Goal: Use online tool/utility: Utilize a website feature to perform a specific function

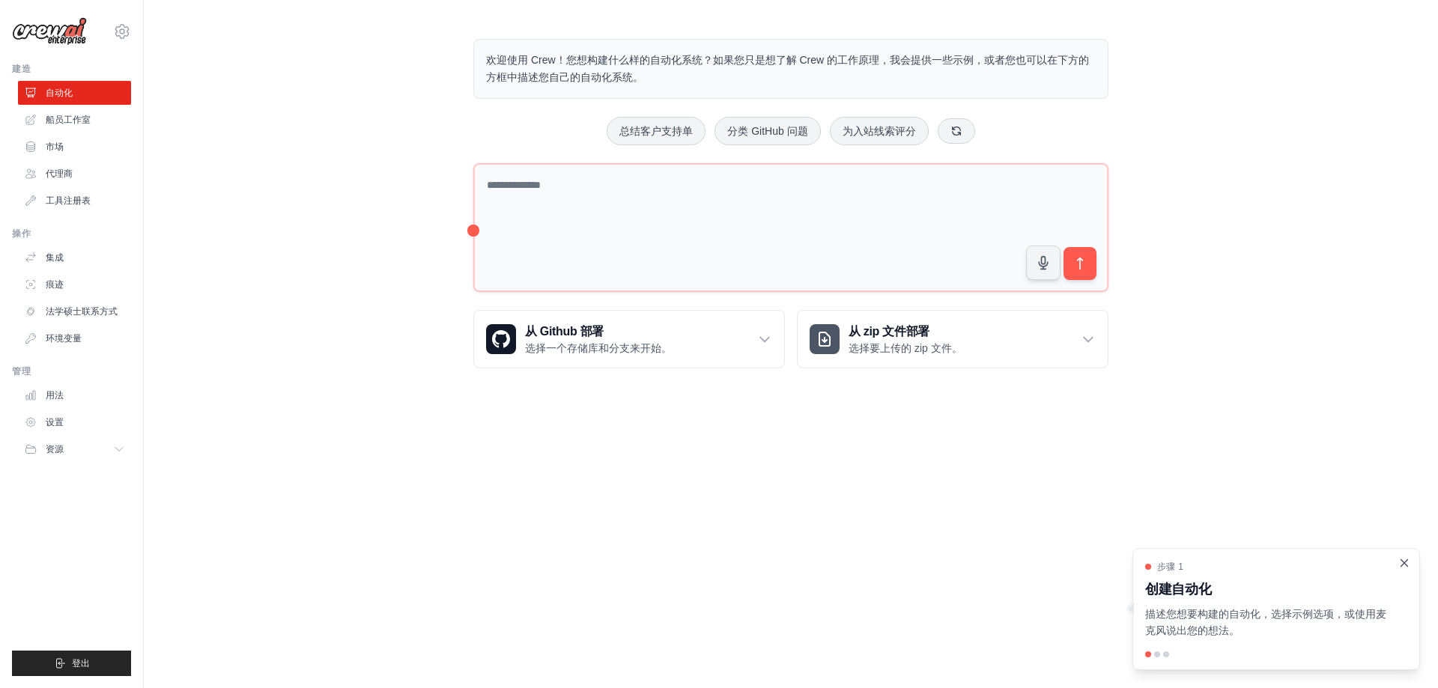
click at [1408, 566] on icon "关闭演练" at bounding box center [1405, 563] width 7 height 7
click at [647, 139] on button "总结客户支持单" at bounding box center [656, 130] width 99 height 28
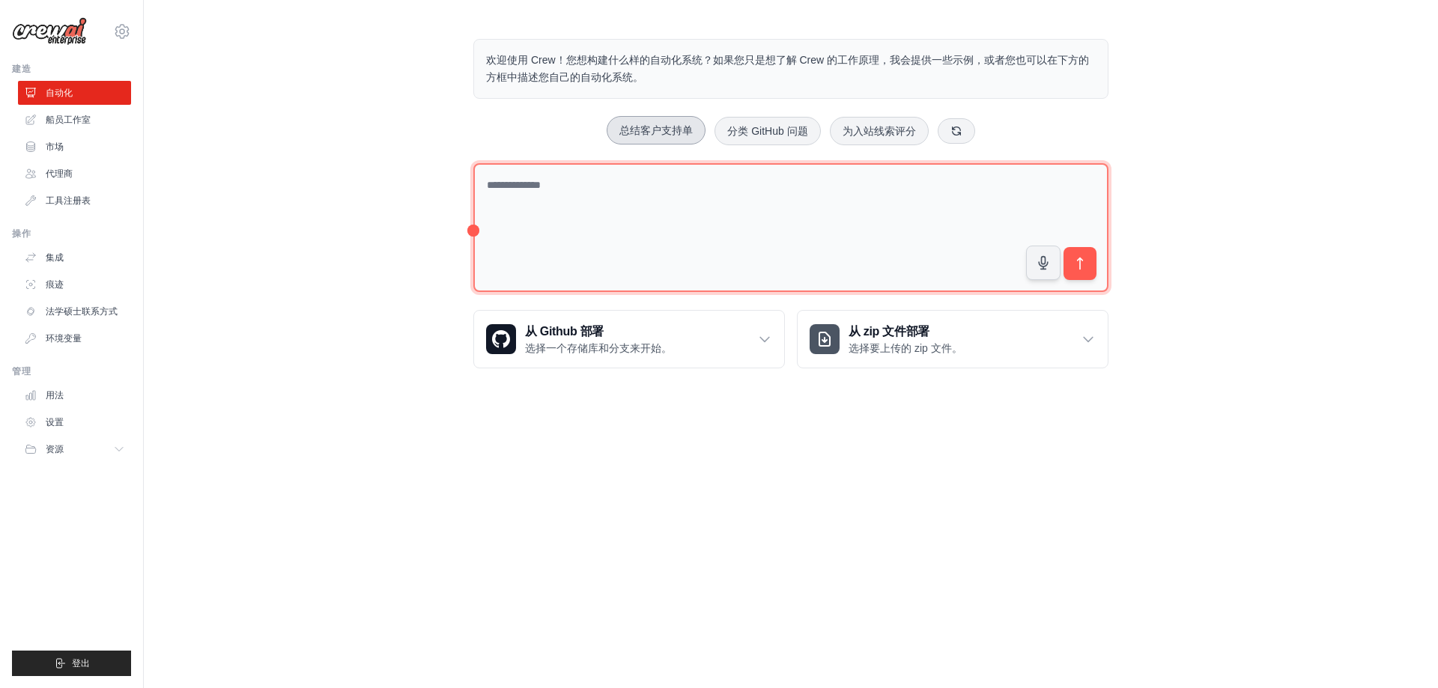
type textarea "**********"
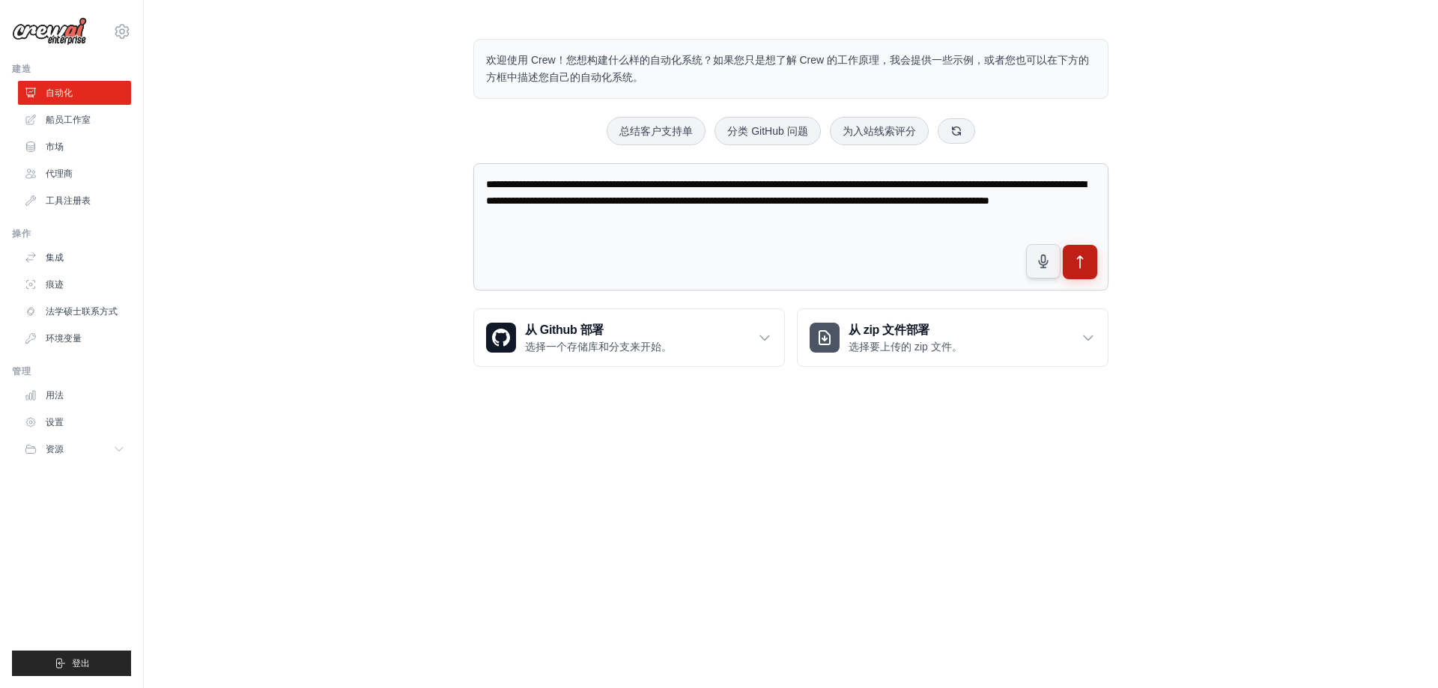
click at [1095, 257] on button "submit" at bounding box center [1080, 262] width 34 height 34
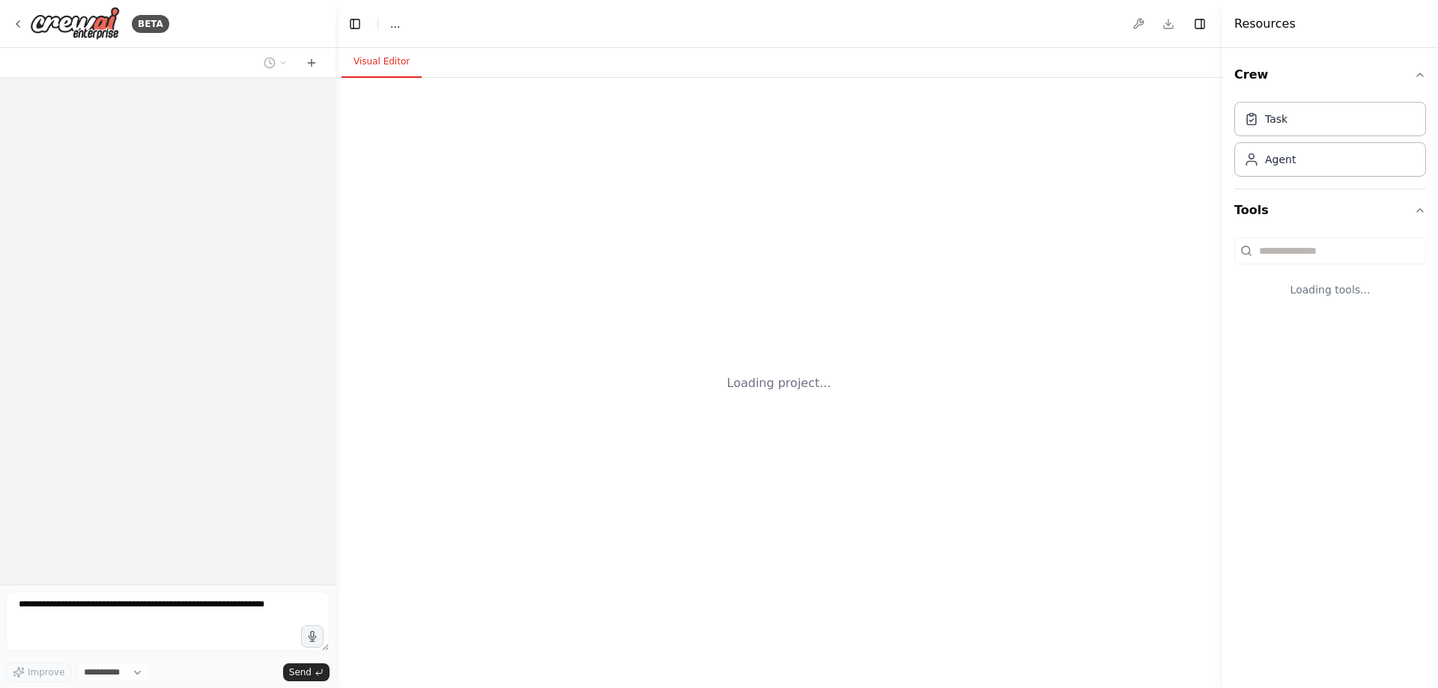
select select "****"
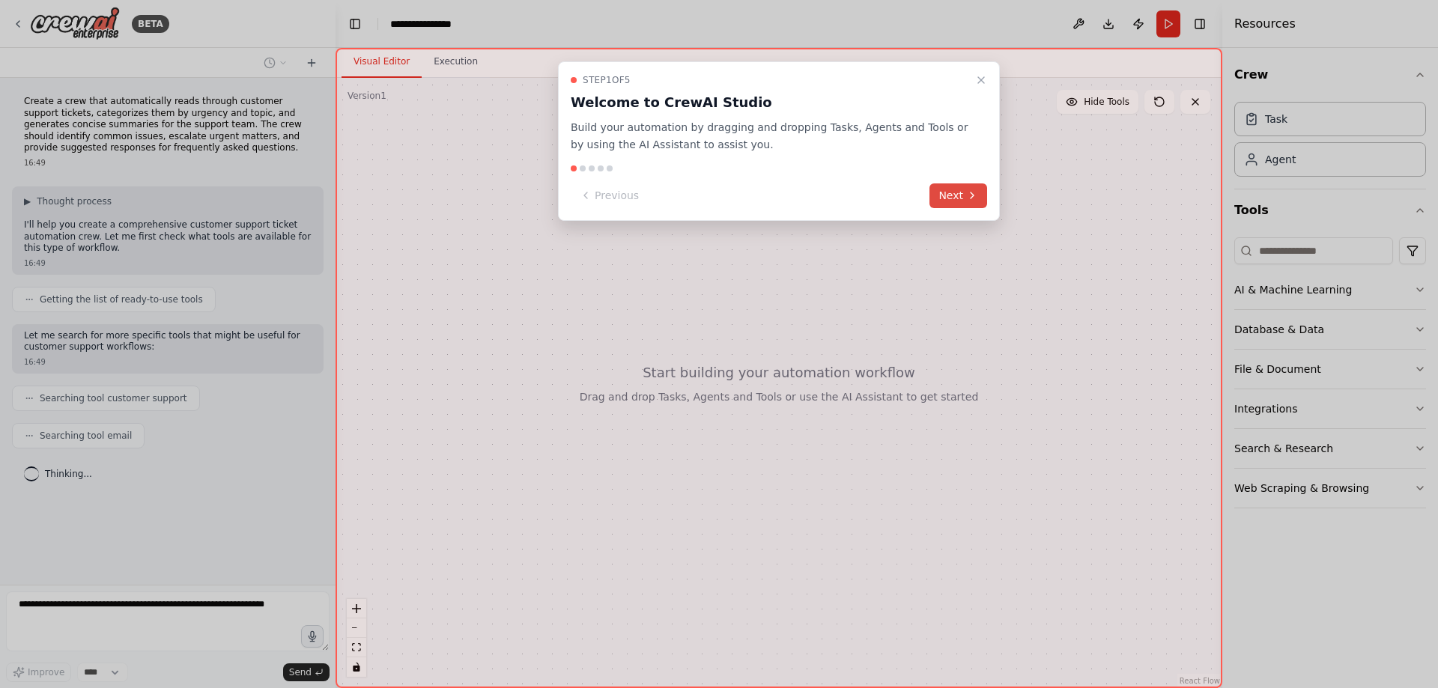
click at [954, 199] on button "Next" at bounding box center [959, 196] width 58 height 25
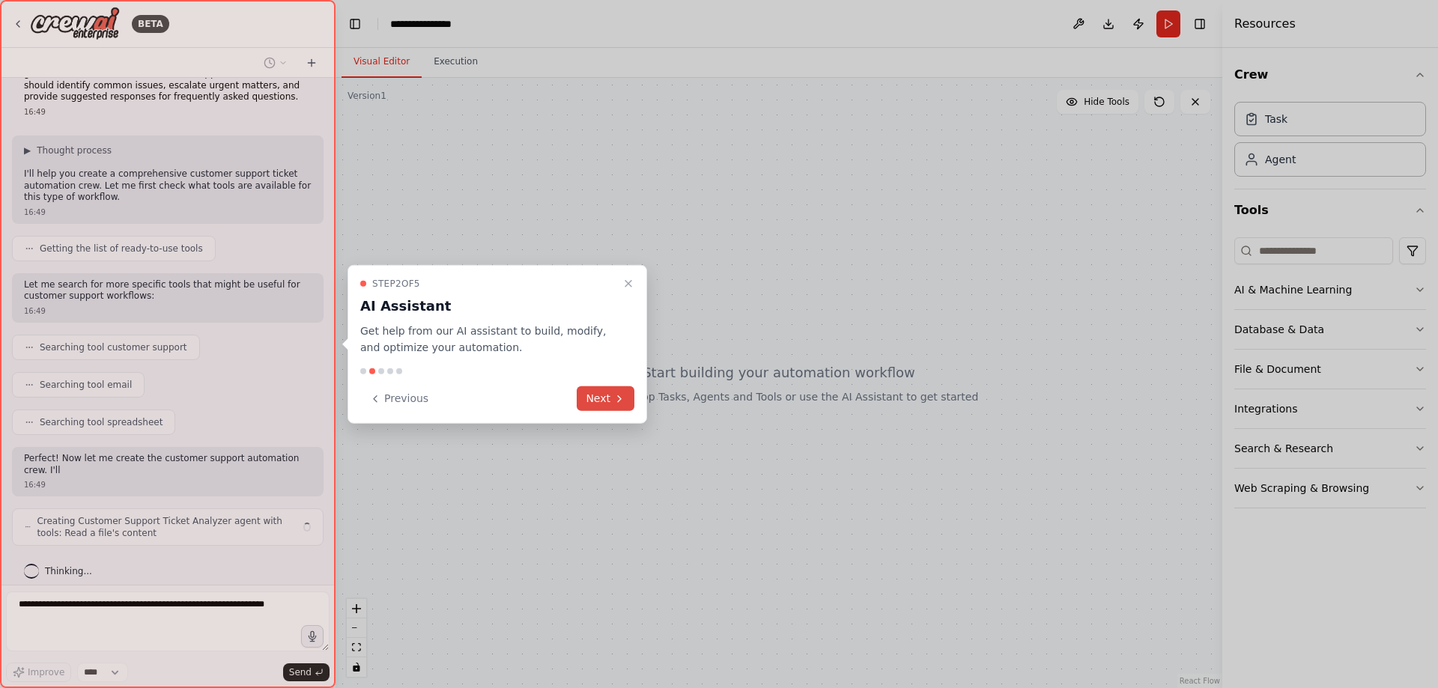
scroll to position [62, 0]
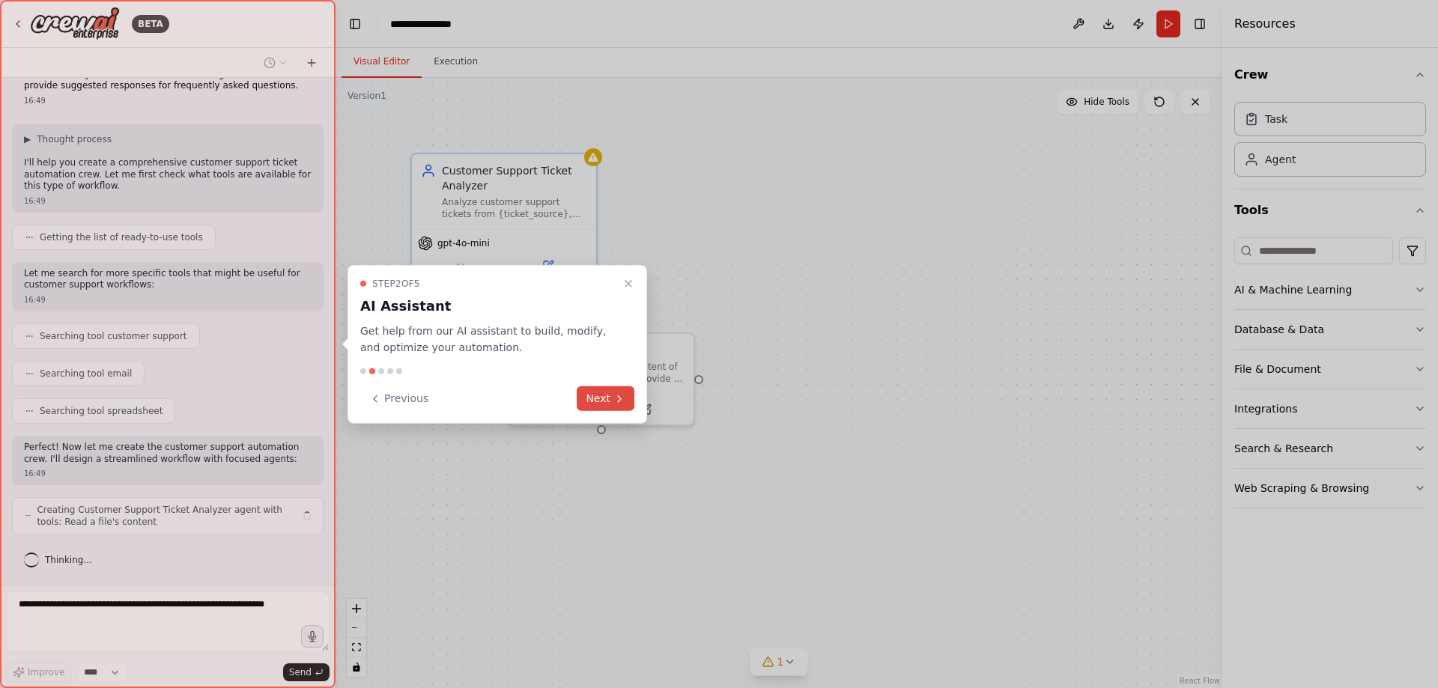
click at [611, 410] on button "Next" at bounding box center [606, 399] width 58 height 25
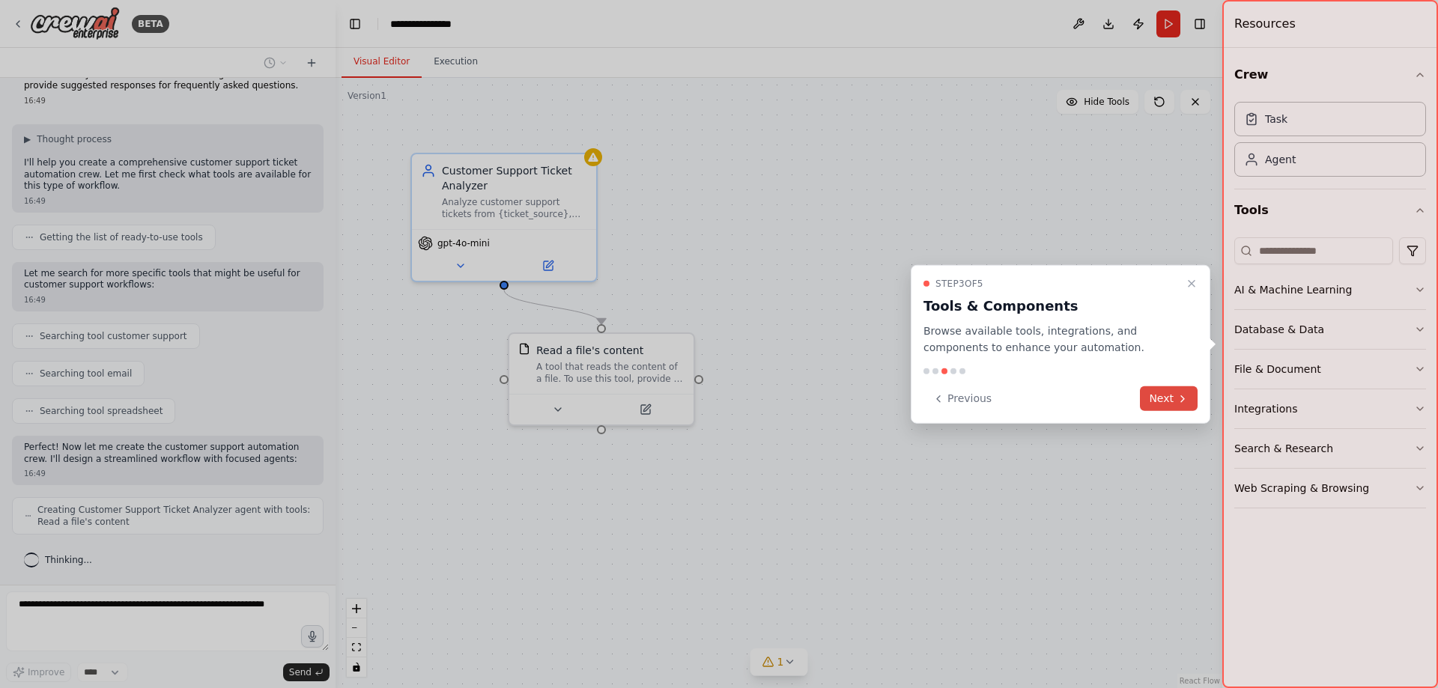
click at [1178, 403] on icon at bounding box center [1183, 399] width 12 height 12
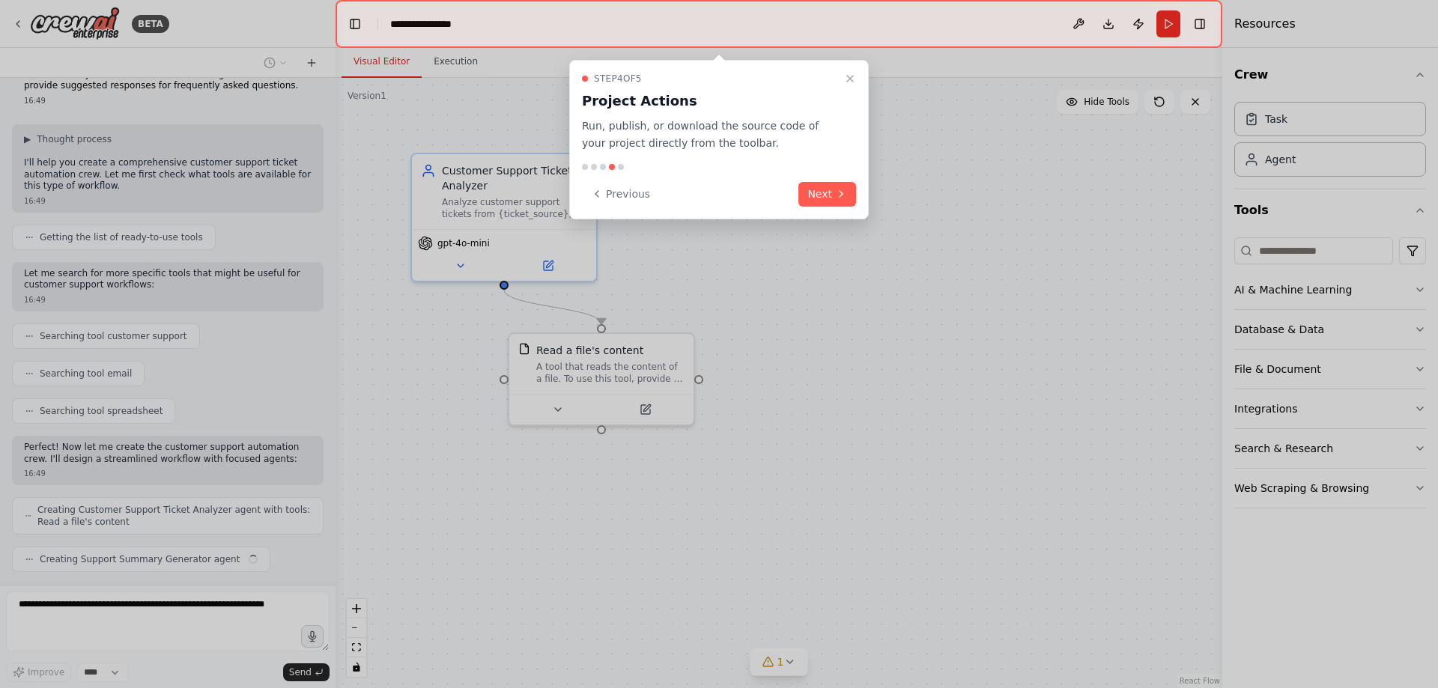
scroll to position [100, 0]
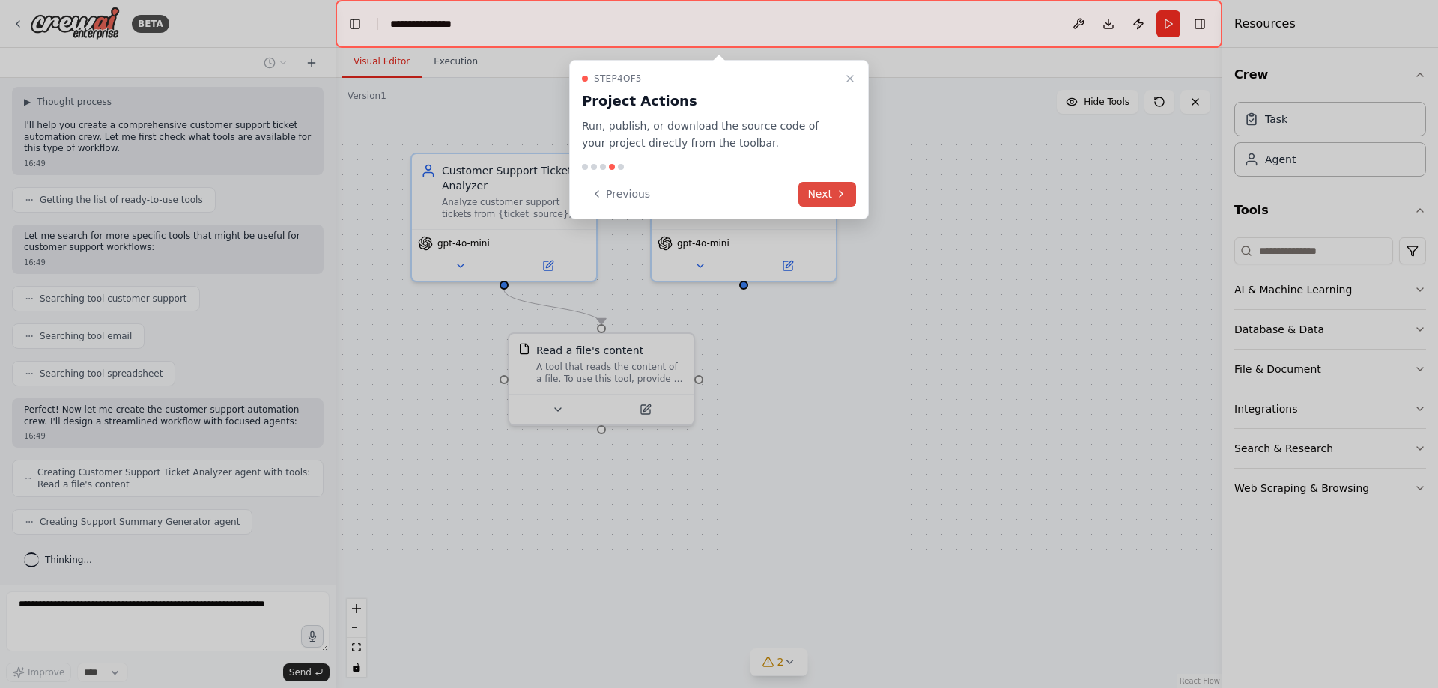
click at [822, 196] on button "Next" at bounding box center [828, 194] width 58 height 25
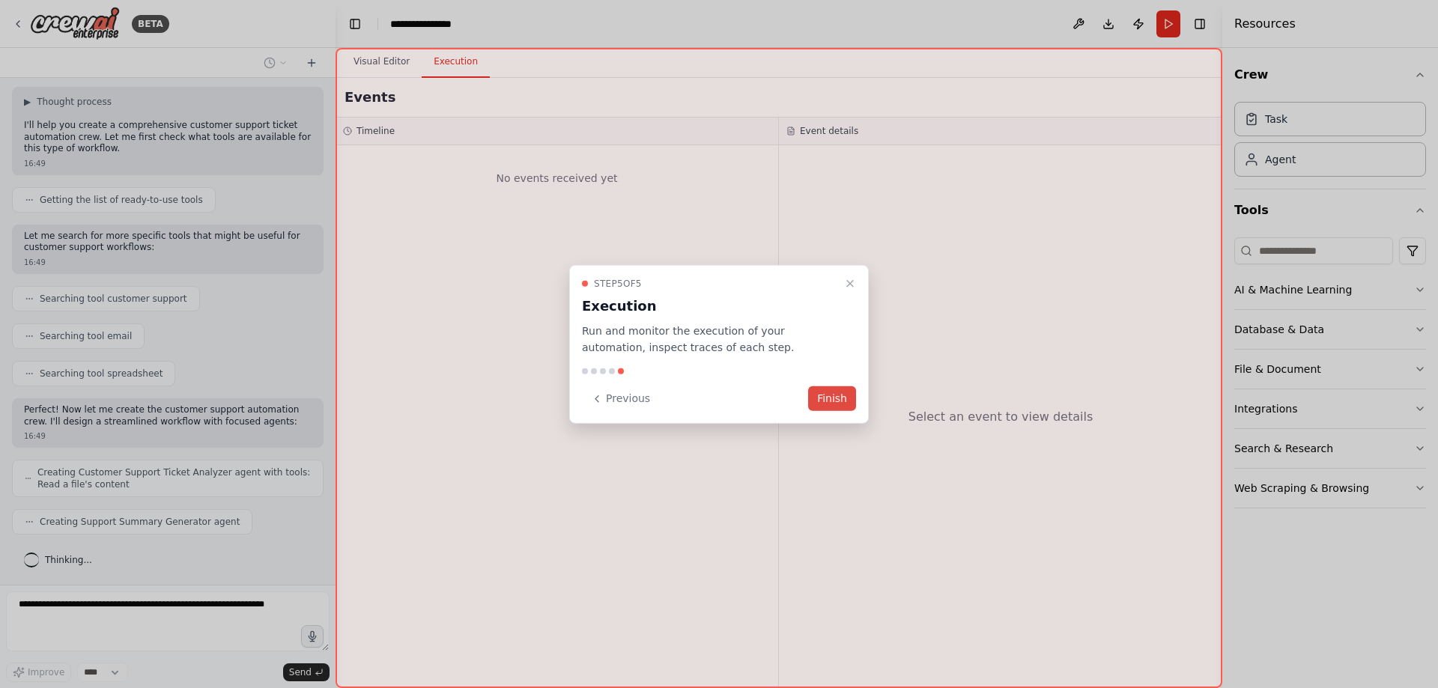
click at [838, 393] on button "Finish" at bounding box center [832, 399] width 48 height 25
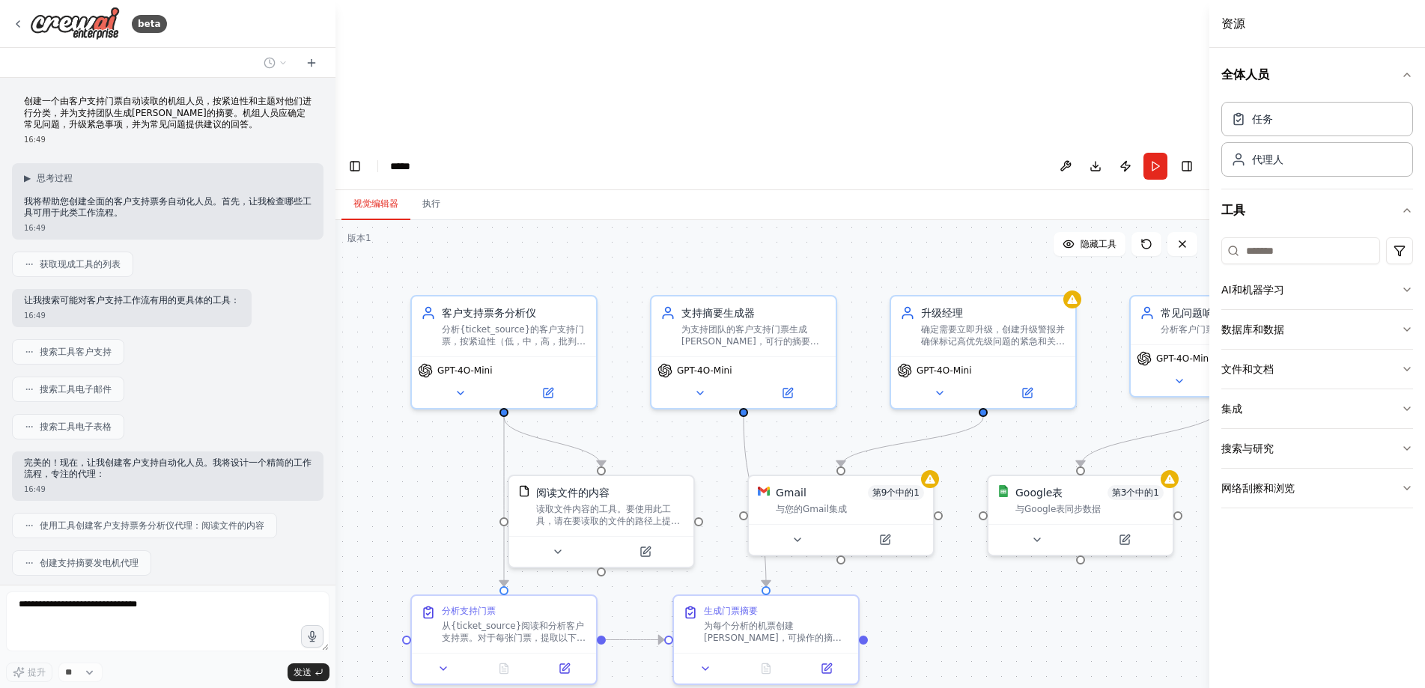
scroll to position [278, 0]
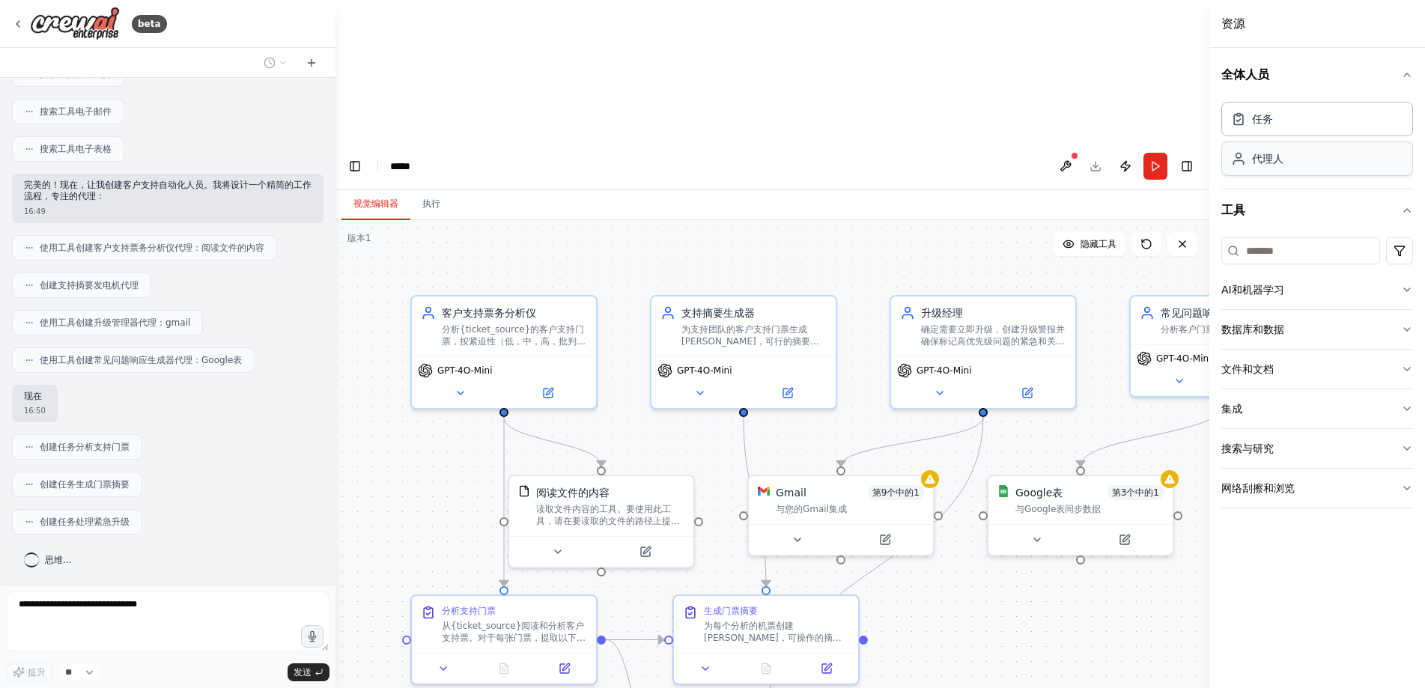
click at [1305, 171] on div "代理人" at bounding box center [1318, 159] width 192 height 34
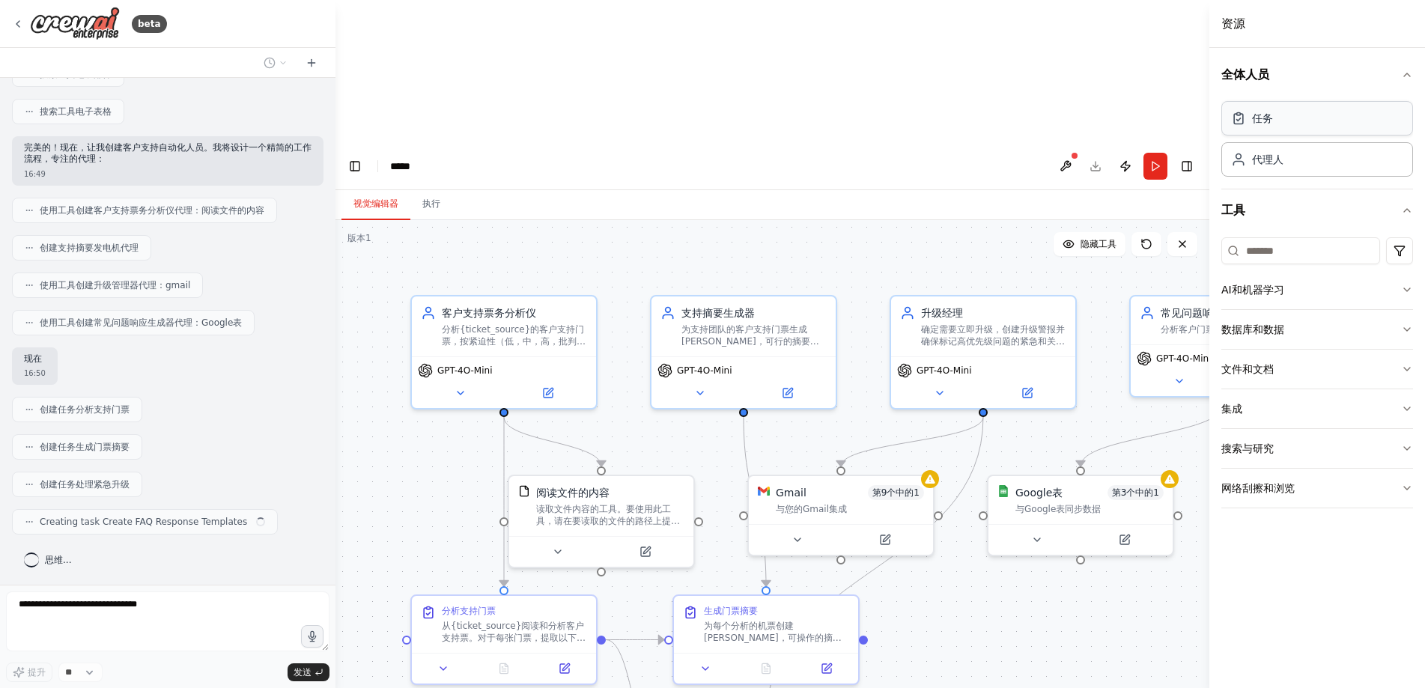
click at [1300, 130] on div "任务" at bounding box center [1318, 118] width 192 height 34
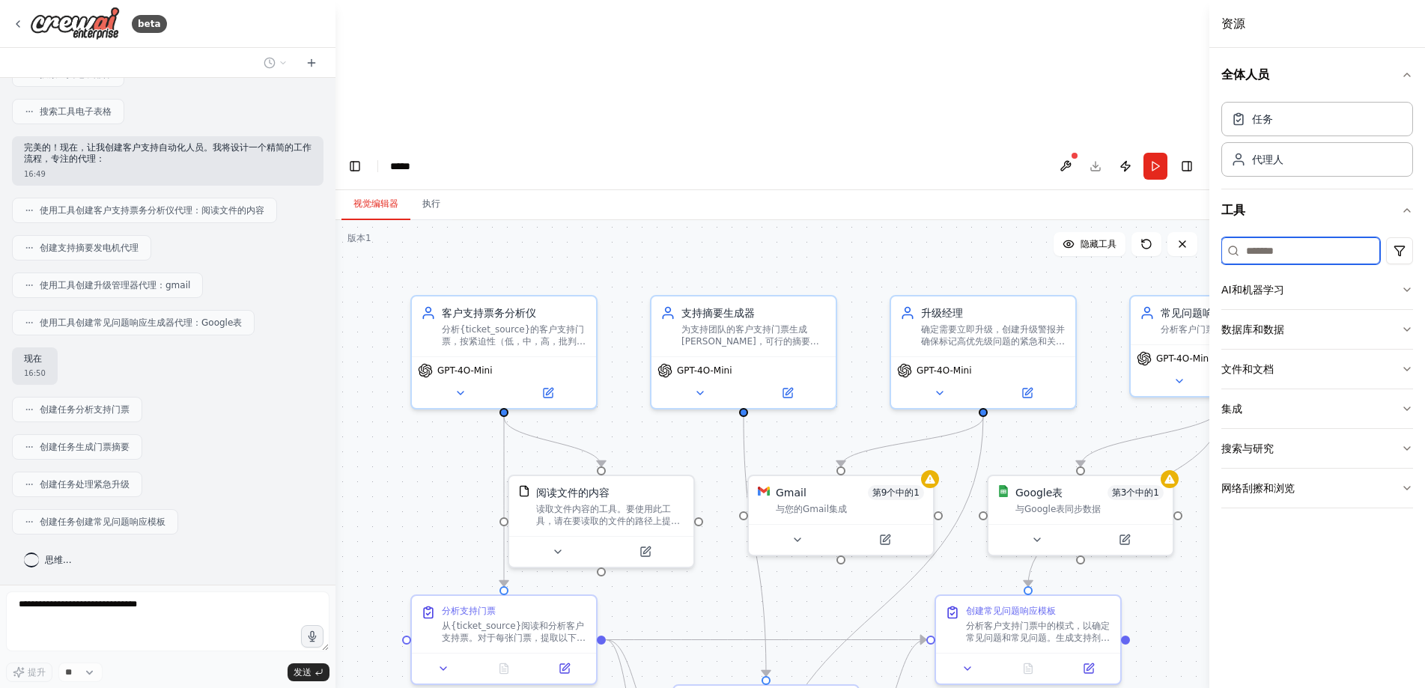
click at [1330, 243] on input at bounding box center [1301, 250] width 159 height 27
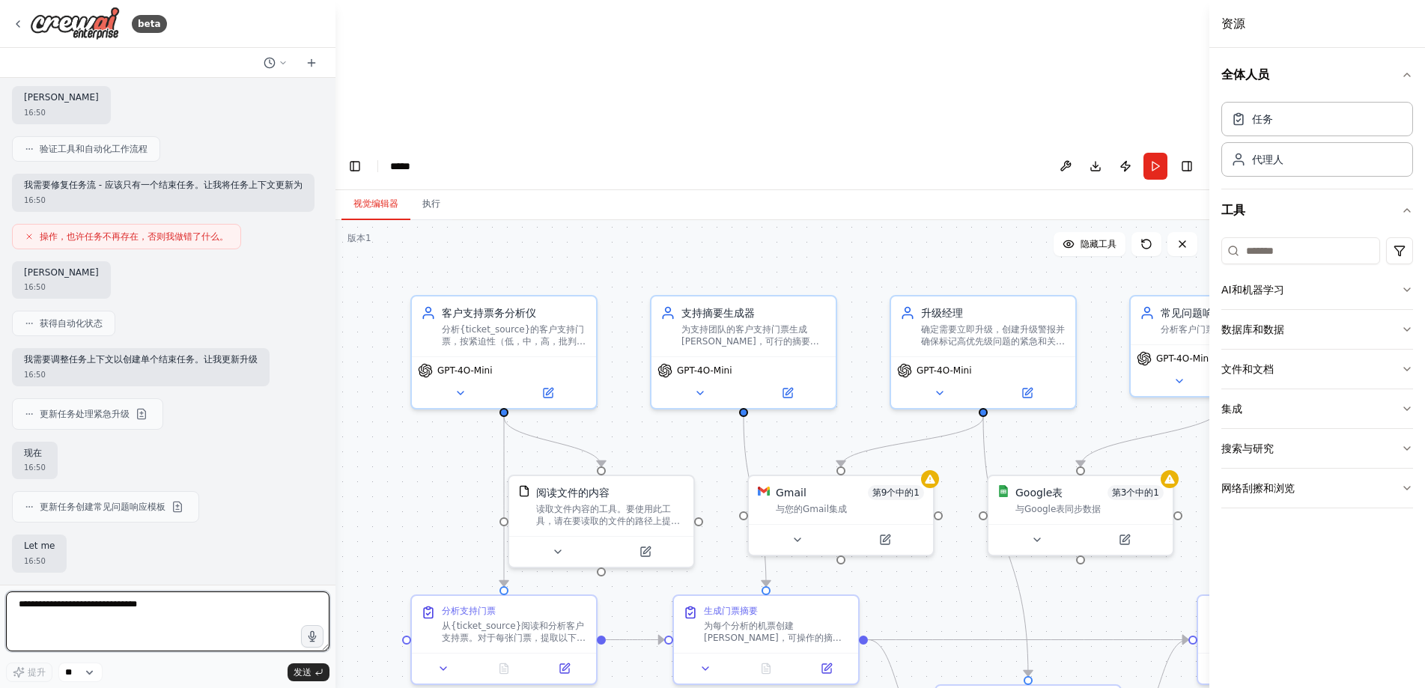
scroll to position [864, 0]
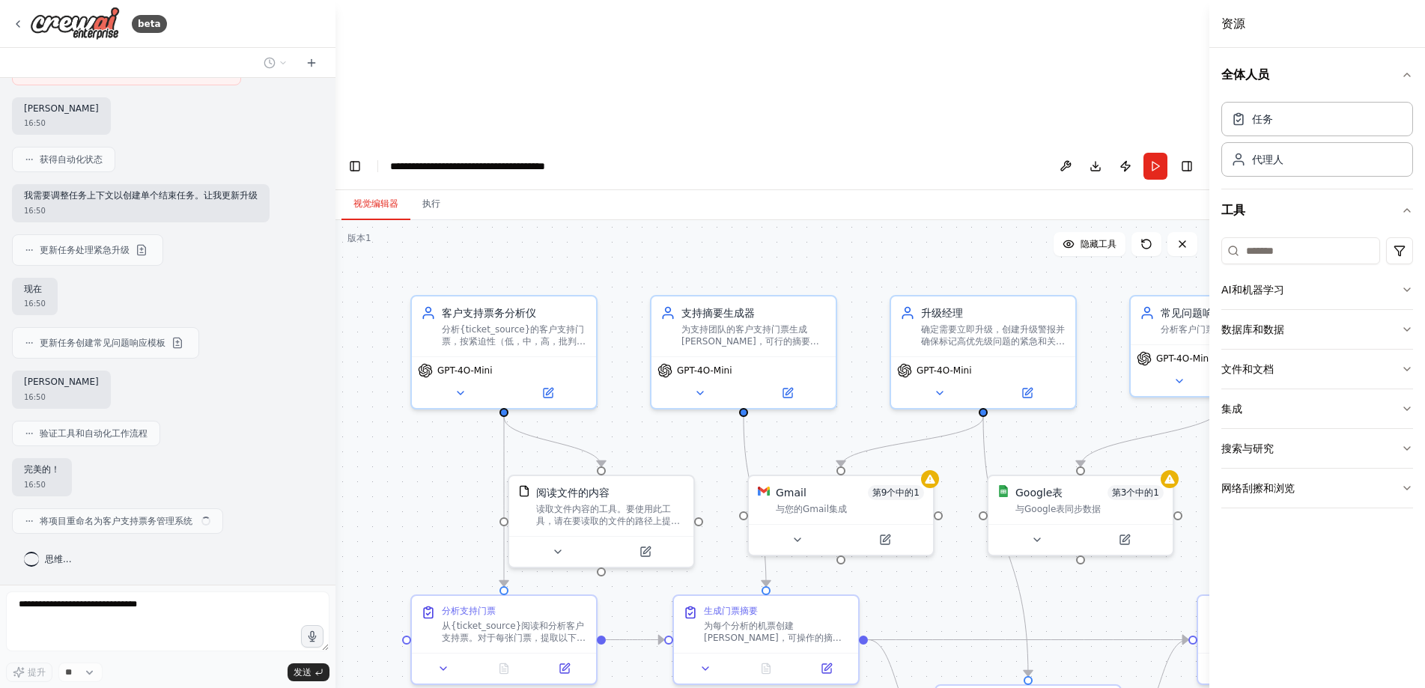
click at [173, 77] on button "显示原文" at bounding box center [147, 86] width 51 height 18
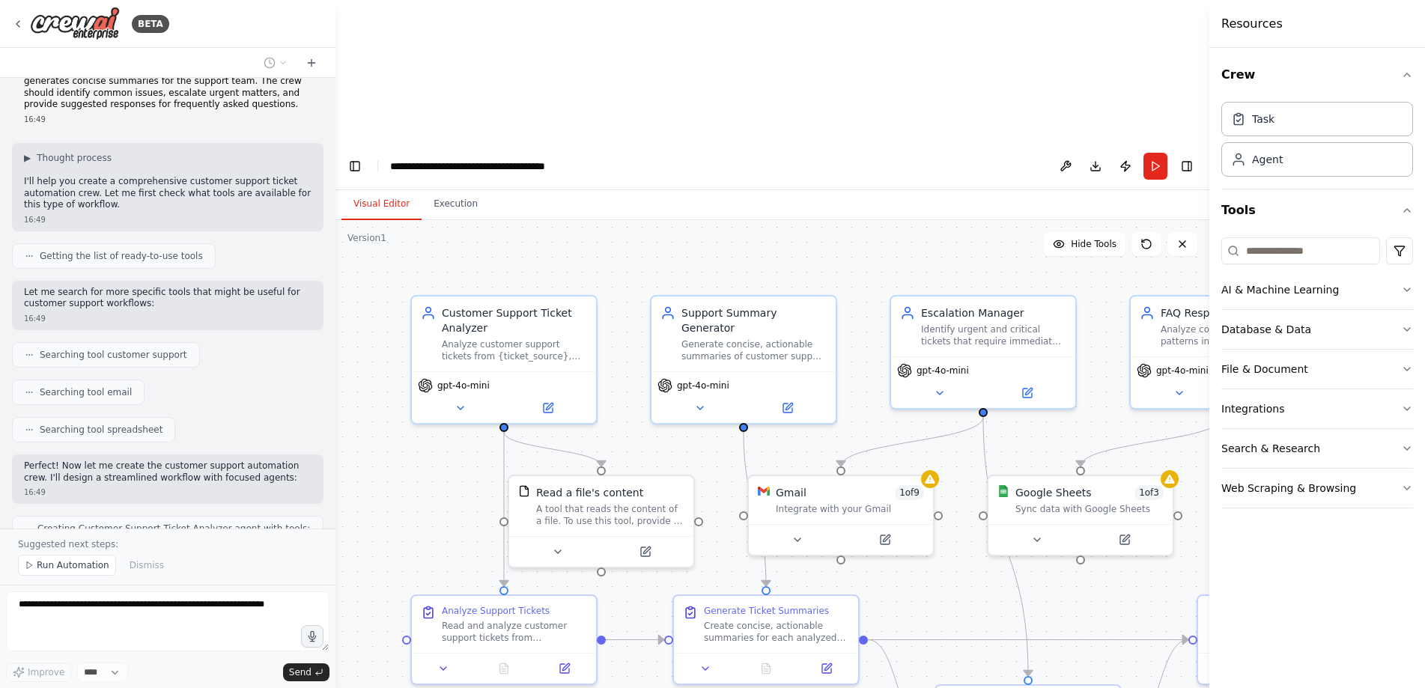
scroll to position [0, 0]
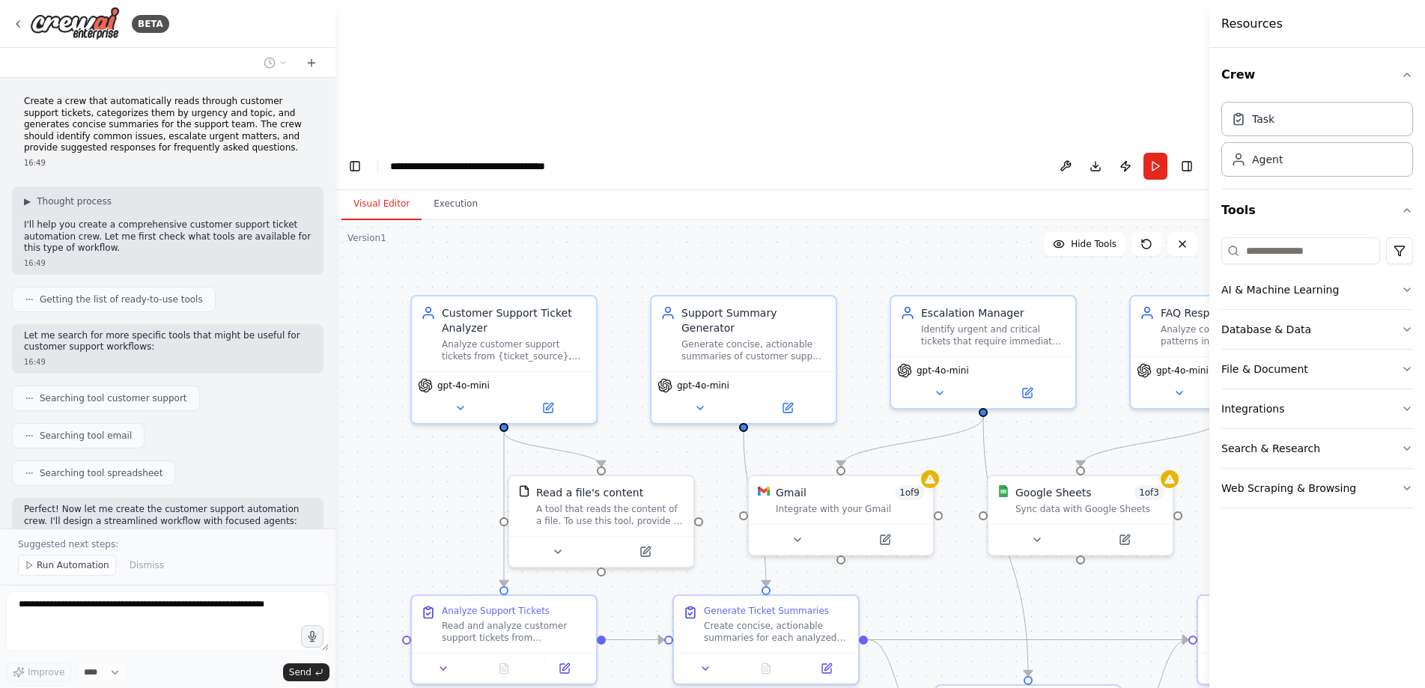
click at [228, 79] on span "中文（简体）" at bounding box center [249, 85] width 72 height 13
click at [237, 79] on span "中文（简体）" at bounding box center [249, 85] width 72 height 13
click at [314, 80] on b "翻译" at bounding box center [311, 85] width 19 height 11
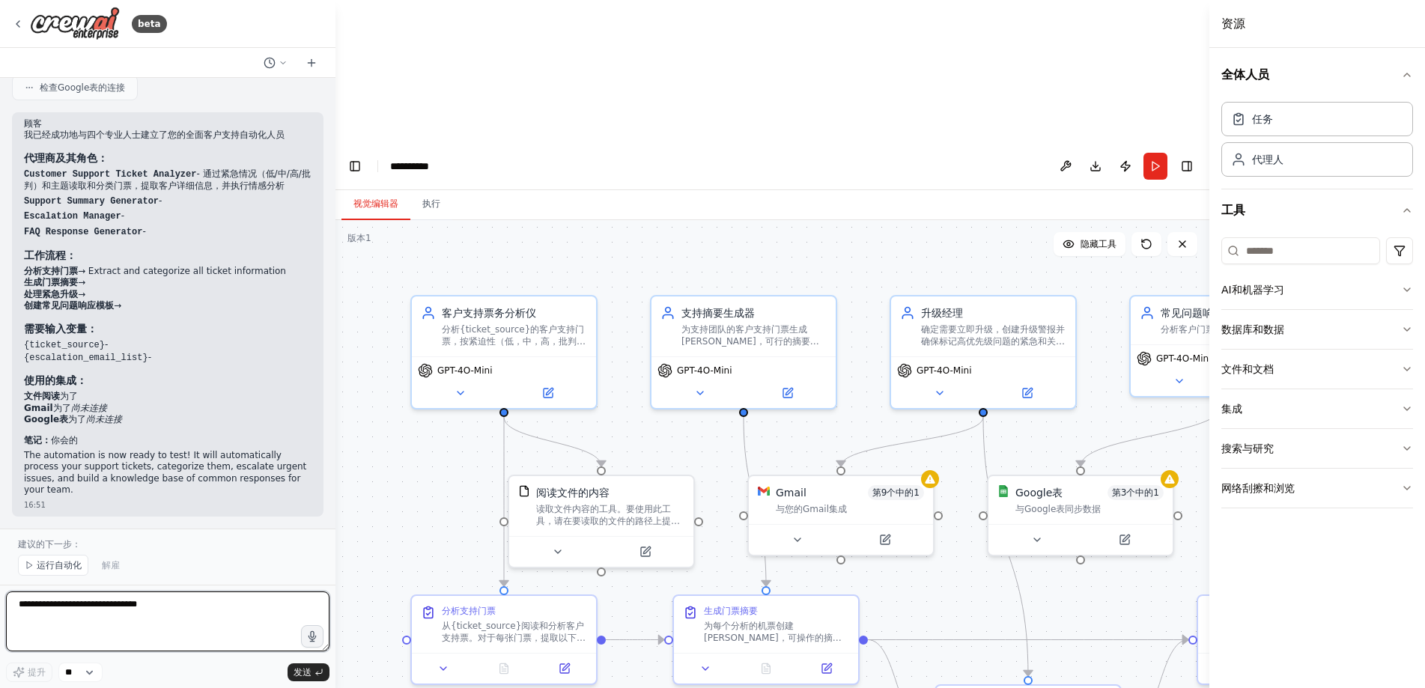
scroll to position [1436, 0]
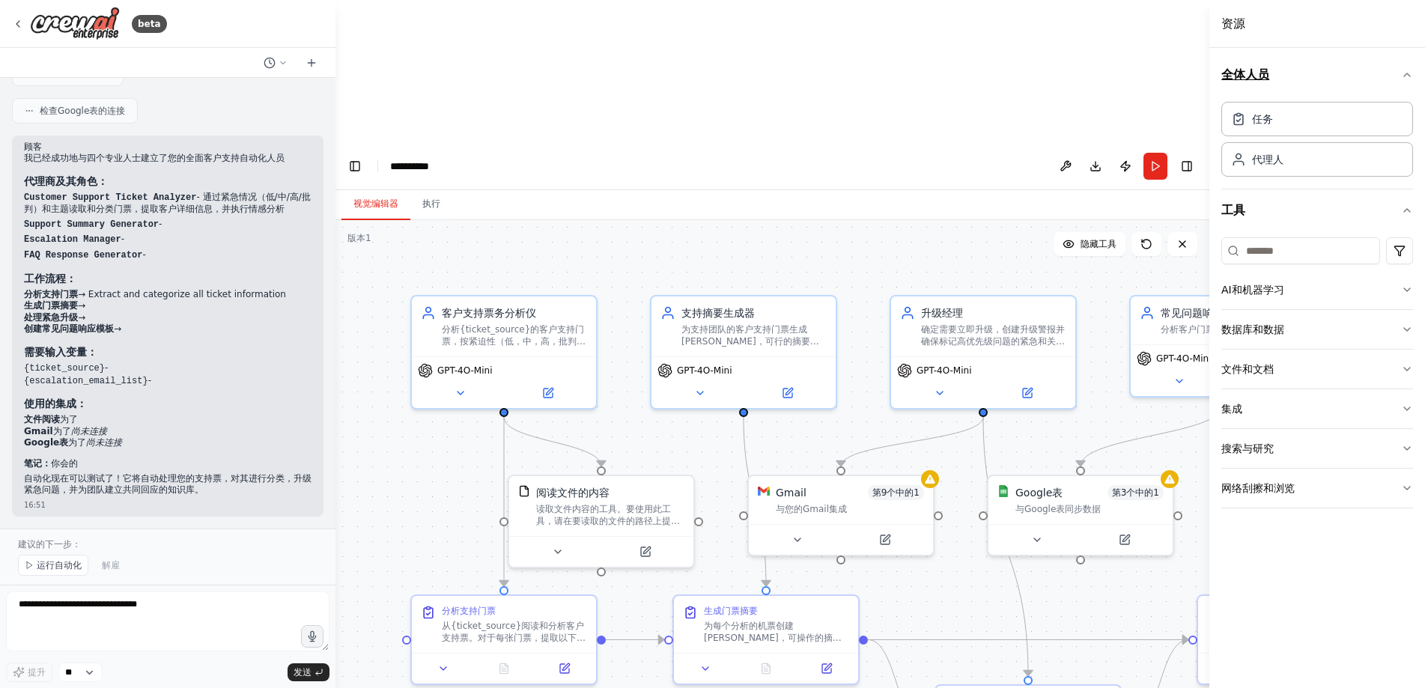
click at [1412, 75] on icon "button" at bounding box center [1408, 75] width 12 height 12
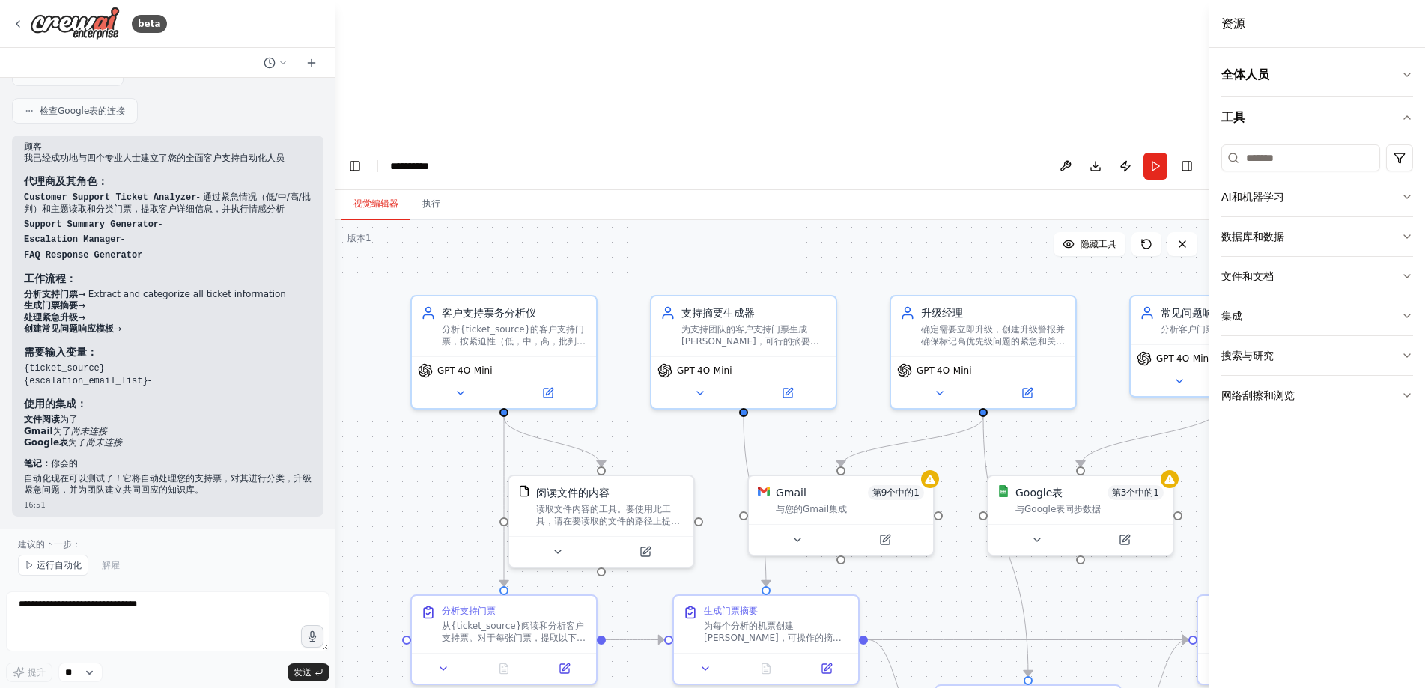
click at [1414, 120] on div "全体人员 工具 AI和机器学习 数据库和数据 文件和文档 集成 搜索与研究 网络刮擦和浏览" at bounding box center [1318, 368] width 216 height 640
click at [1408, 115] on icon "button" at bounding box center [1408, 118] width 12 height 12
click at [1037, 220] on div ".deletable-edge-delete-btn { width: 20px; height: 20px; border: 0px solid #ffff…" at bounding box center [773, 525] width 874 height 610
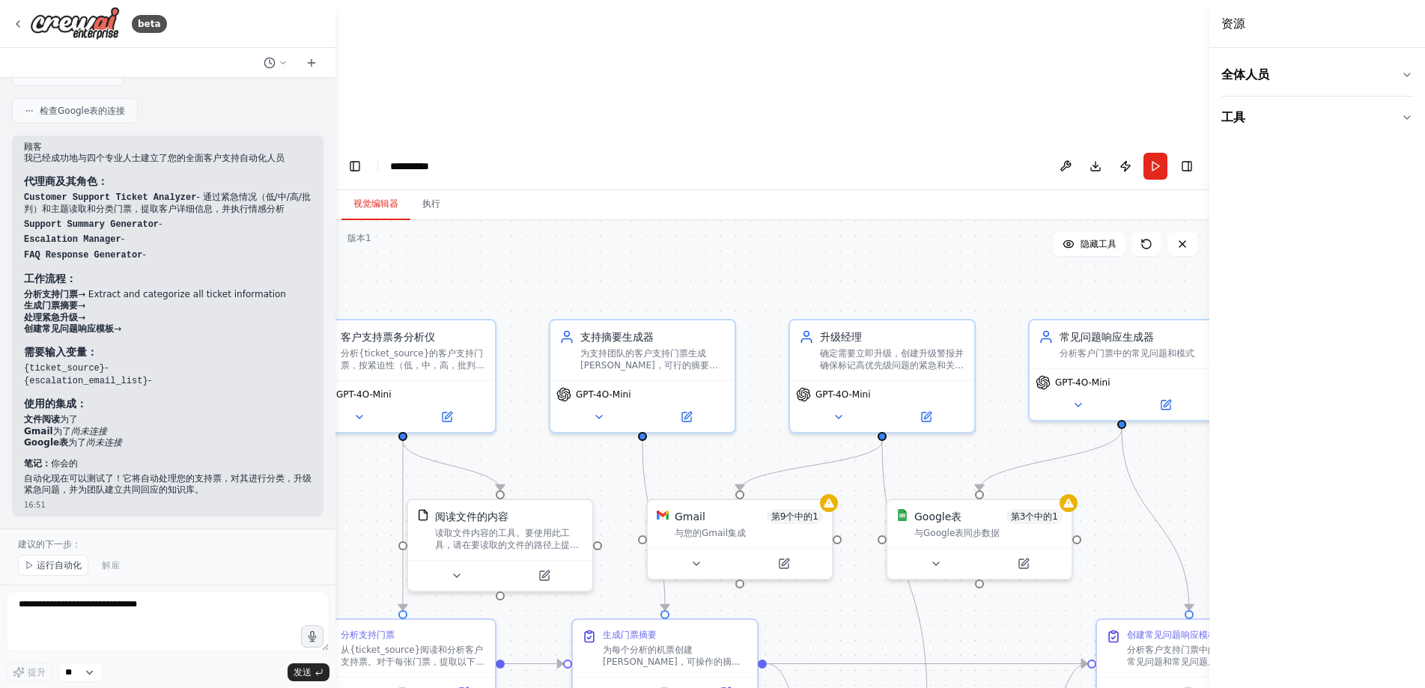
drag, startPoint x: 972, startPoint y: 142, endPoint x: 1069, endPoint y: 101, distance: 104.8
click at [873, 220] on div ".deletable-edge-delete-btn { width: 20px; height: 20px; border: 0px solid #ffff…" at bounding box center [773, 525] width 874 height 610
click at [1160, 153] on button "跑步" at bounding box center [1156, 166] width 24 height 27
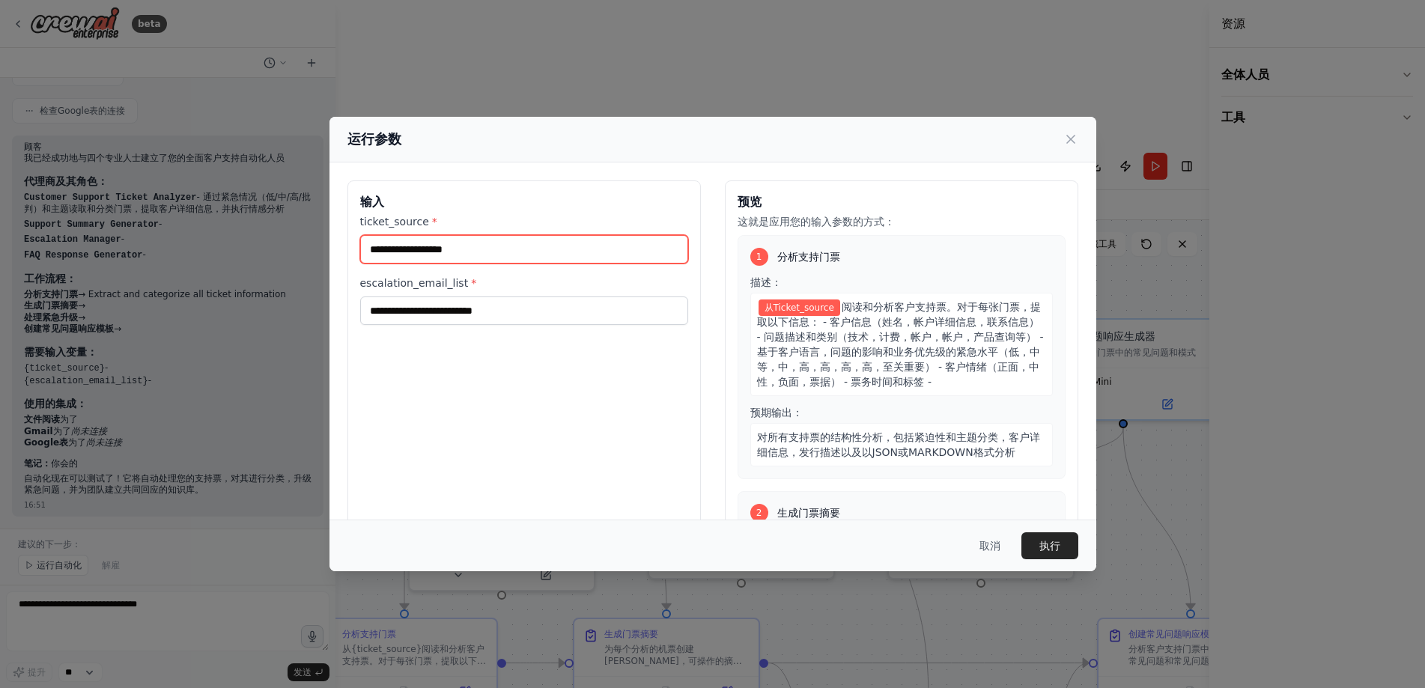
click at [585, 252] on input "ticket_source *" at bounding box center [524, 249] width 328 height 28
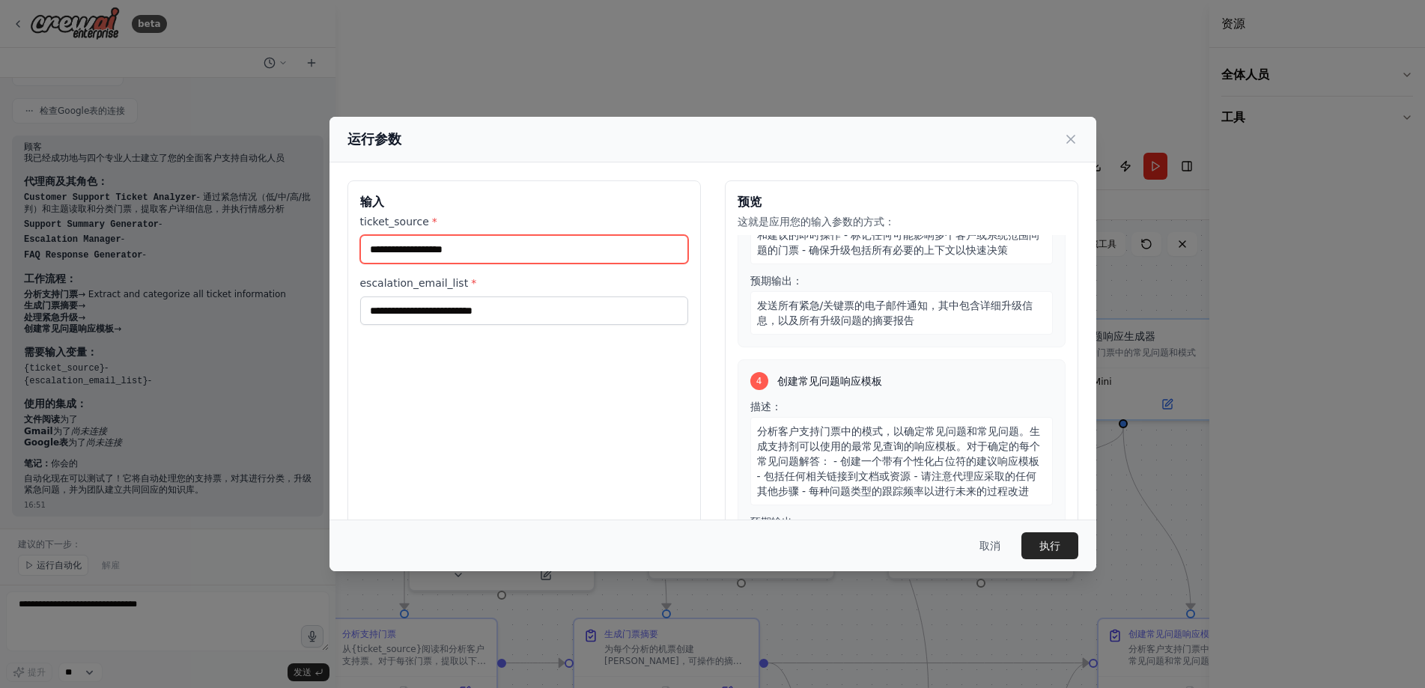
scroll to position [674, 0]
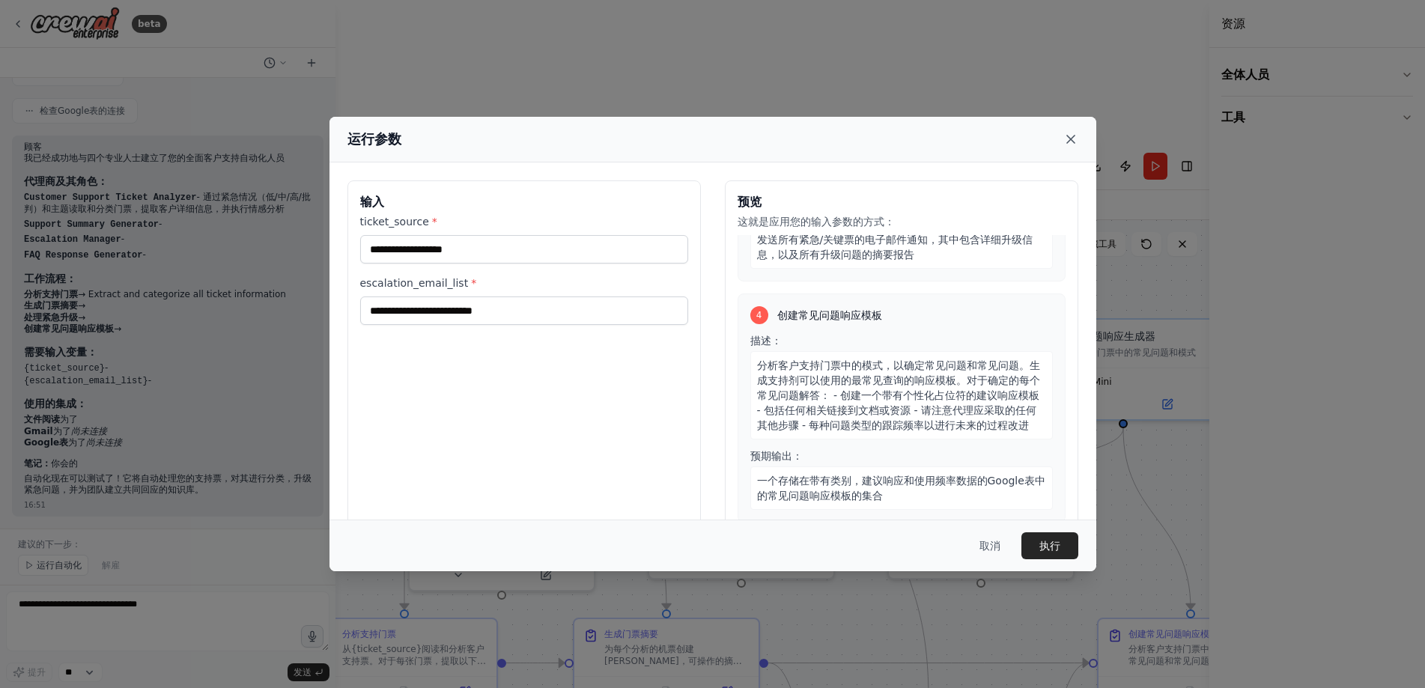
click at [1069, 139] on icon at bounding box center [1071, 139] width 15 height 15
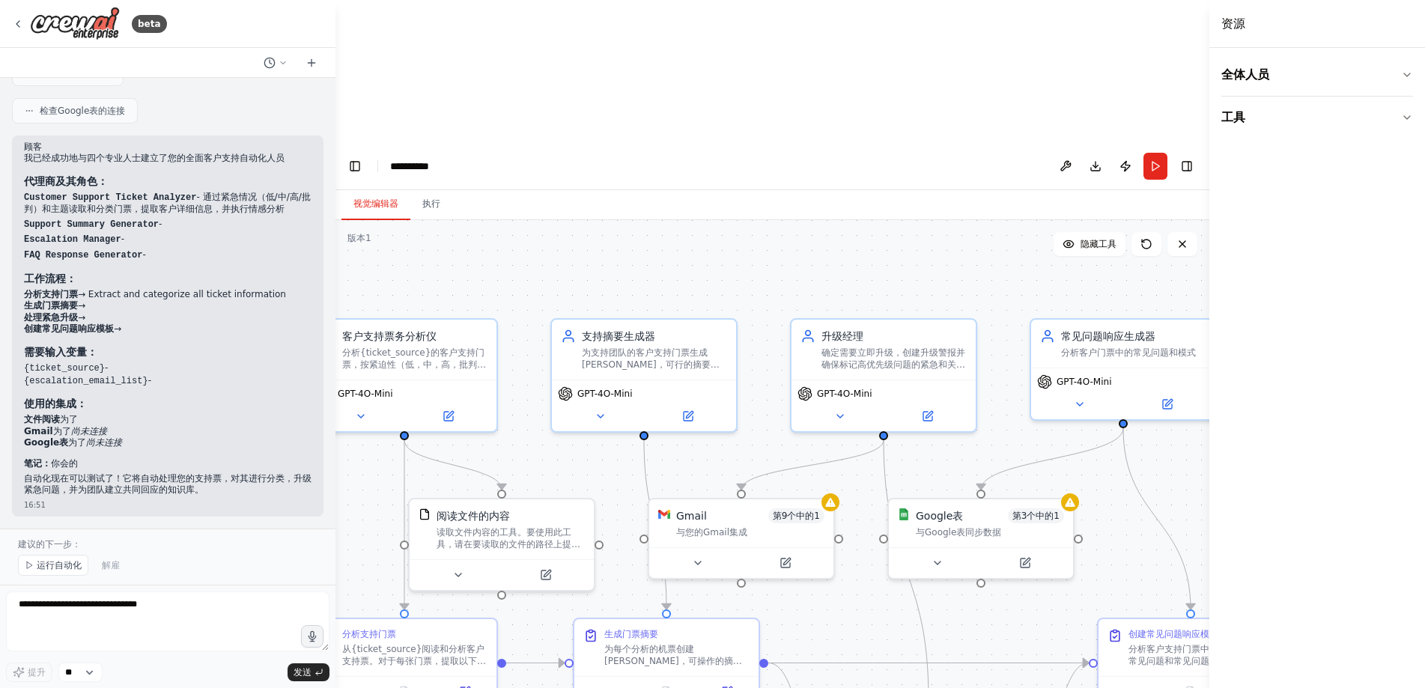
click at [1073, 153] on button at bounding box center [1066, 166] width 24 height 27
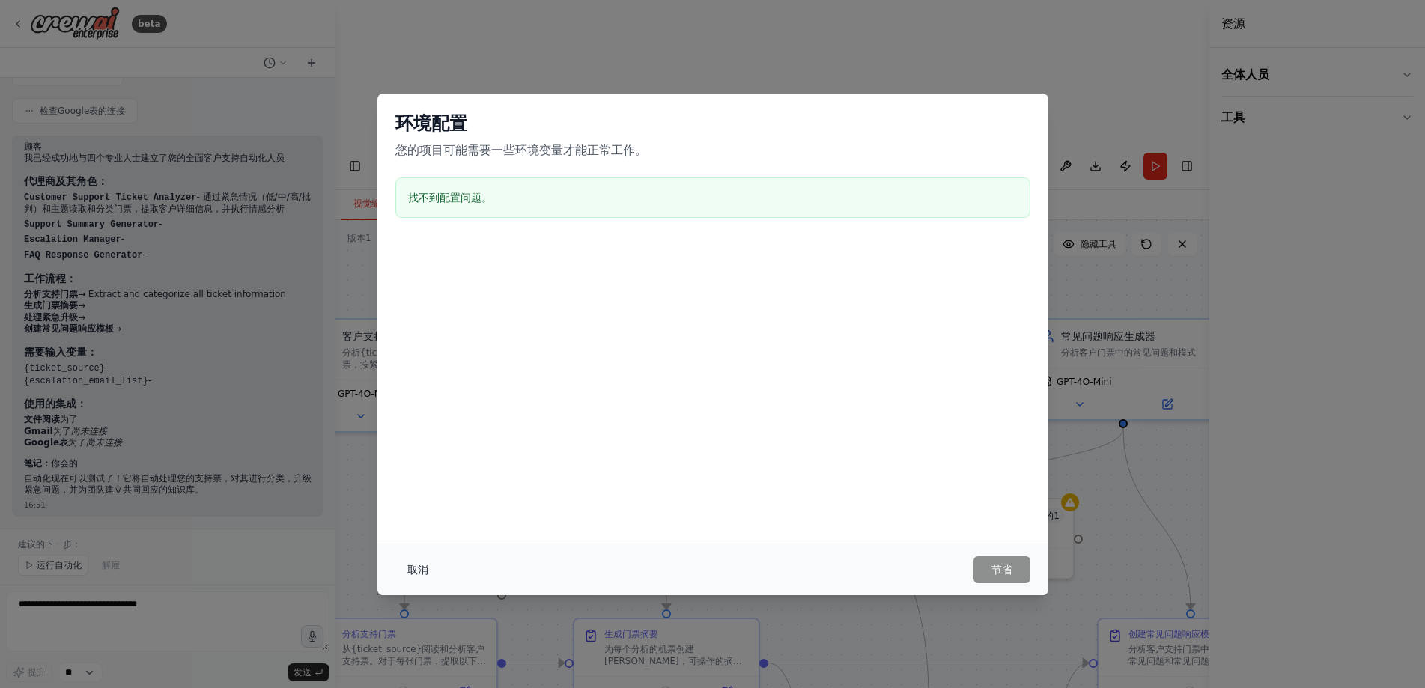
click at [426, 568] on font "取消" at bounding box center [417, 570] width 21 height 12
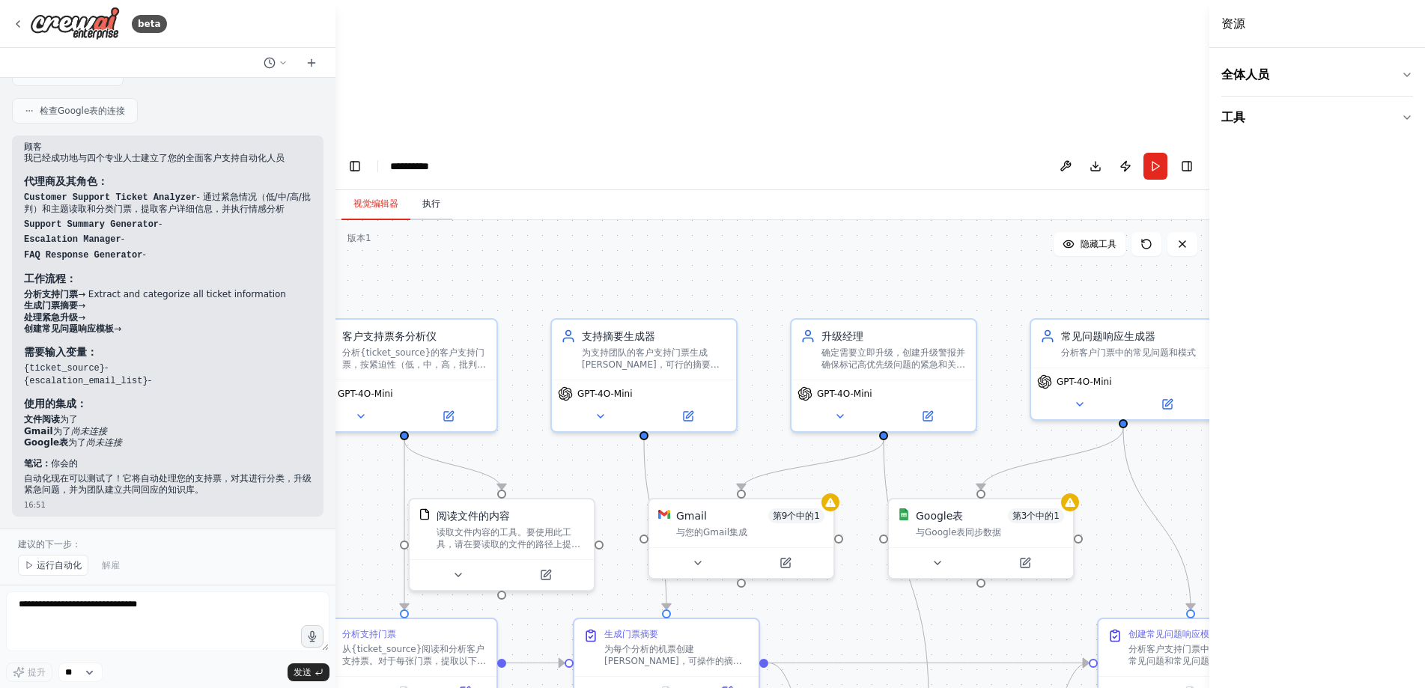
click at [428, 199] on font "执行" at bounding box center [431, 204] width 18 height 10
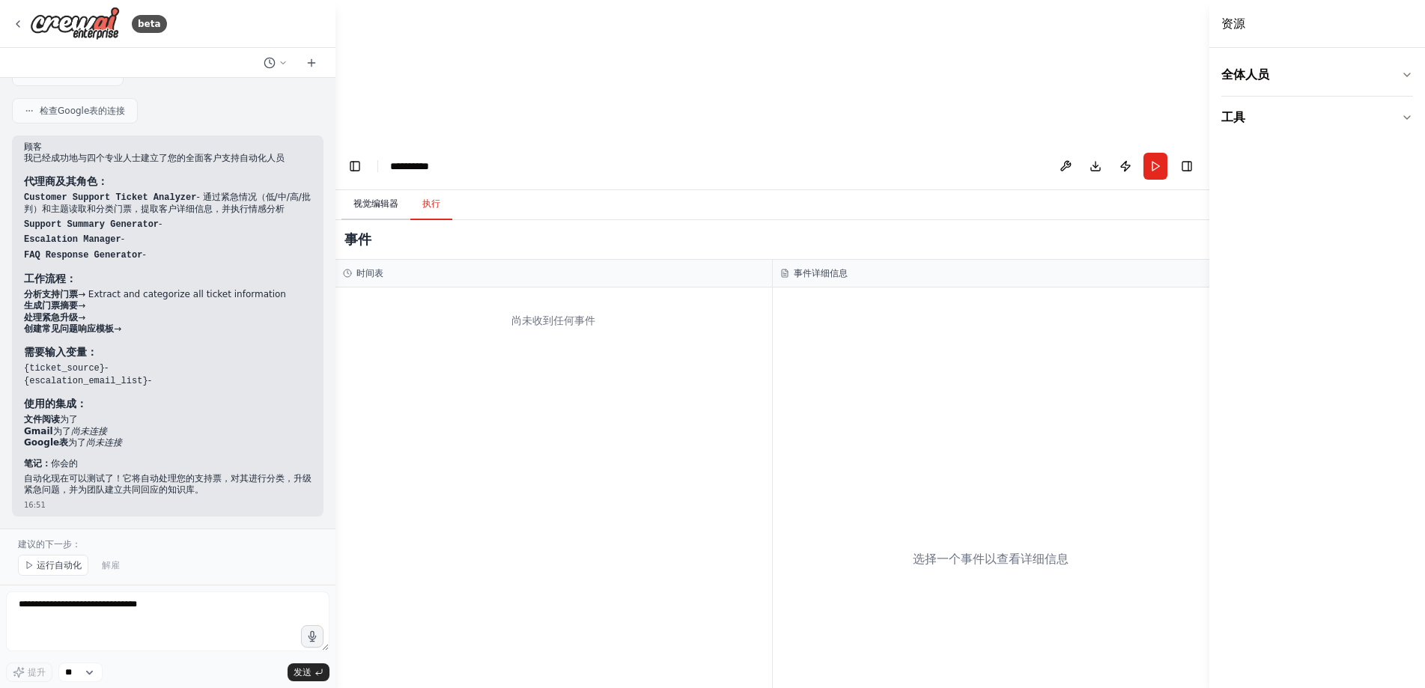
click at [383, 199] on font "视觉编辑器" at bounding box center [376, 204] width 45 height 10
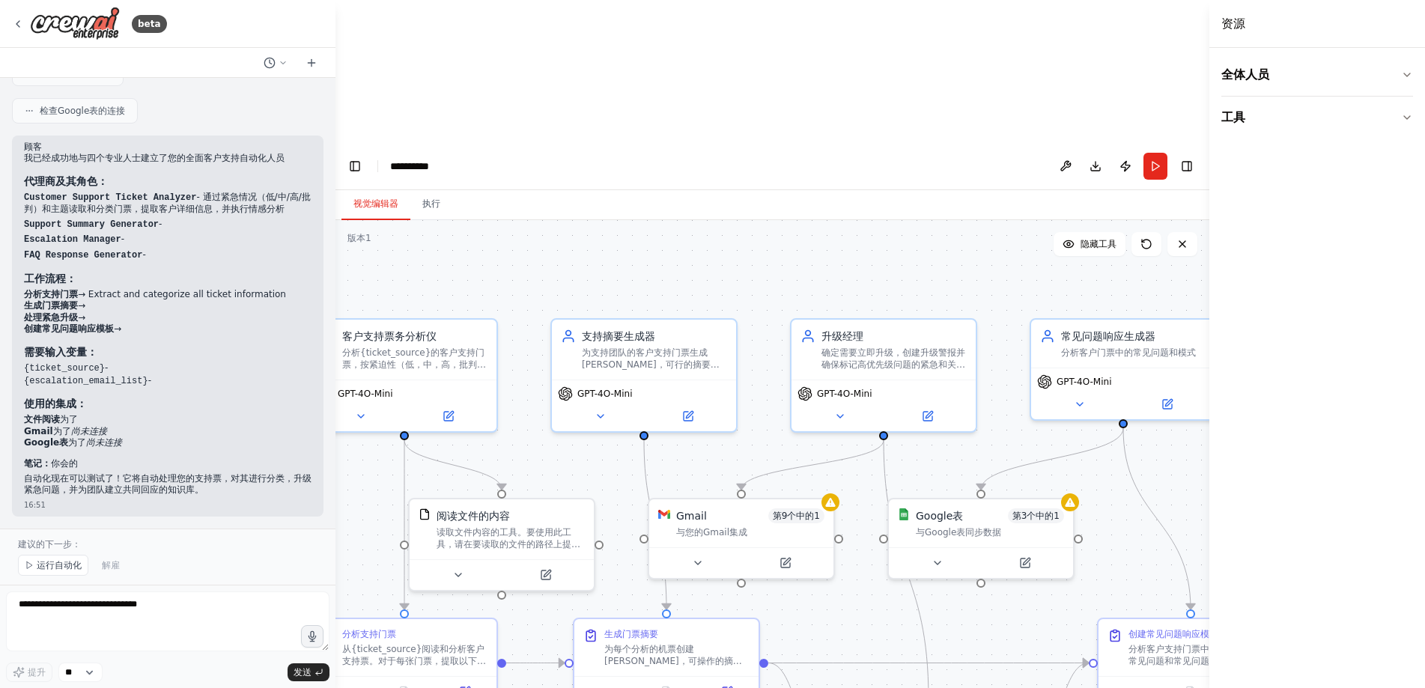
drag, startPoint x: 476, startPoint y: 96, endPoint x: 572, endPoint y: 97, distance: 95.1
click at [572, 190] on div "视觉编辑器 执行" at bounding box center [773, 205] width 874 height 30
click at [627, 142] on header "**********" at bounding box center [773, 166] width 874 height 48
click at [227, 52] on div at bounding box center [168, 63] width 336 height 30
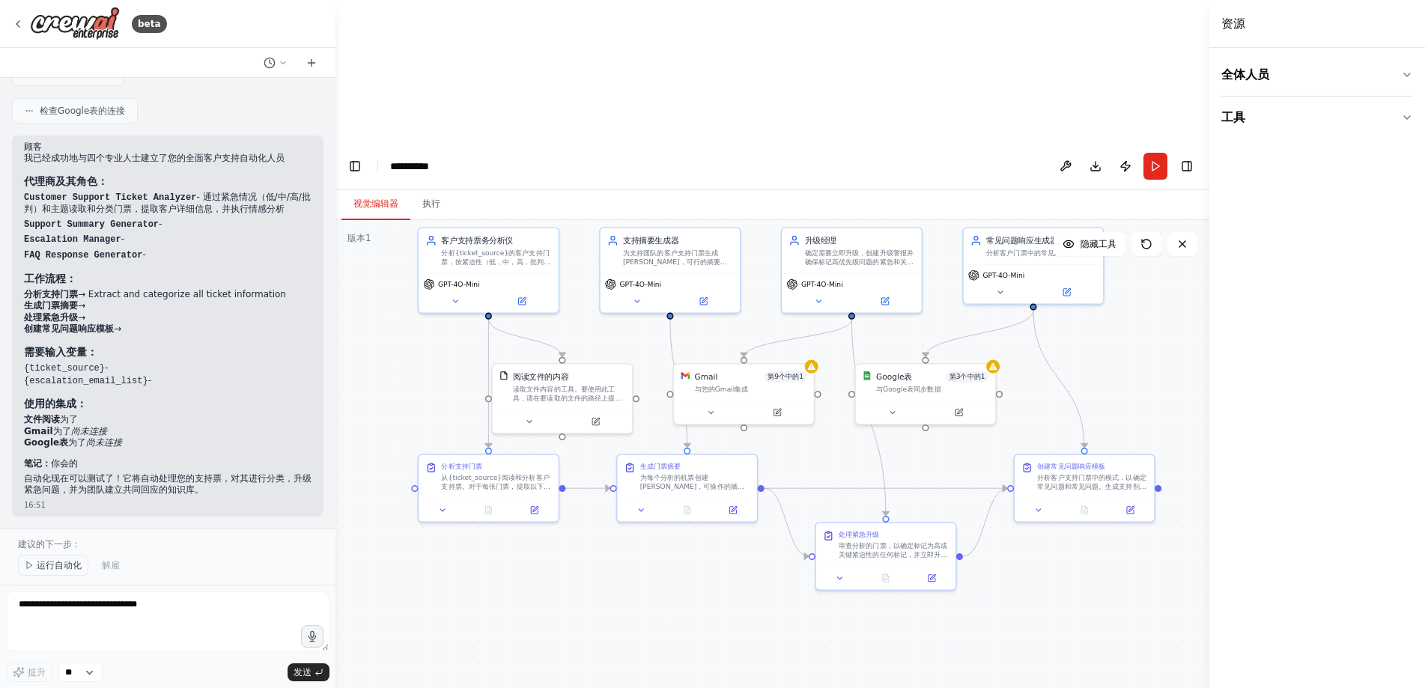
click at [68, 572] on span "运行自动化" at bounding box center [59, 566] width 45 height 12
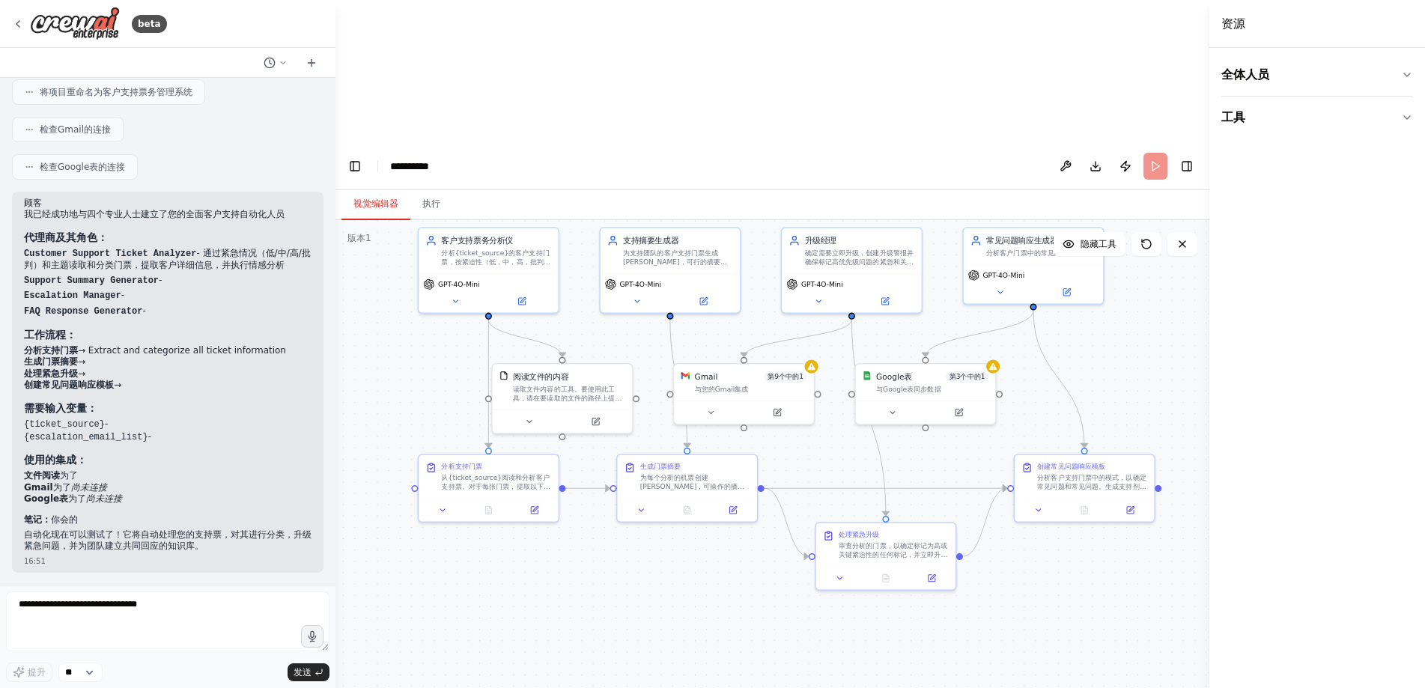
scroll to position [1380, 0]
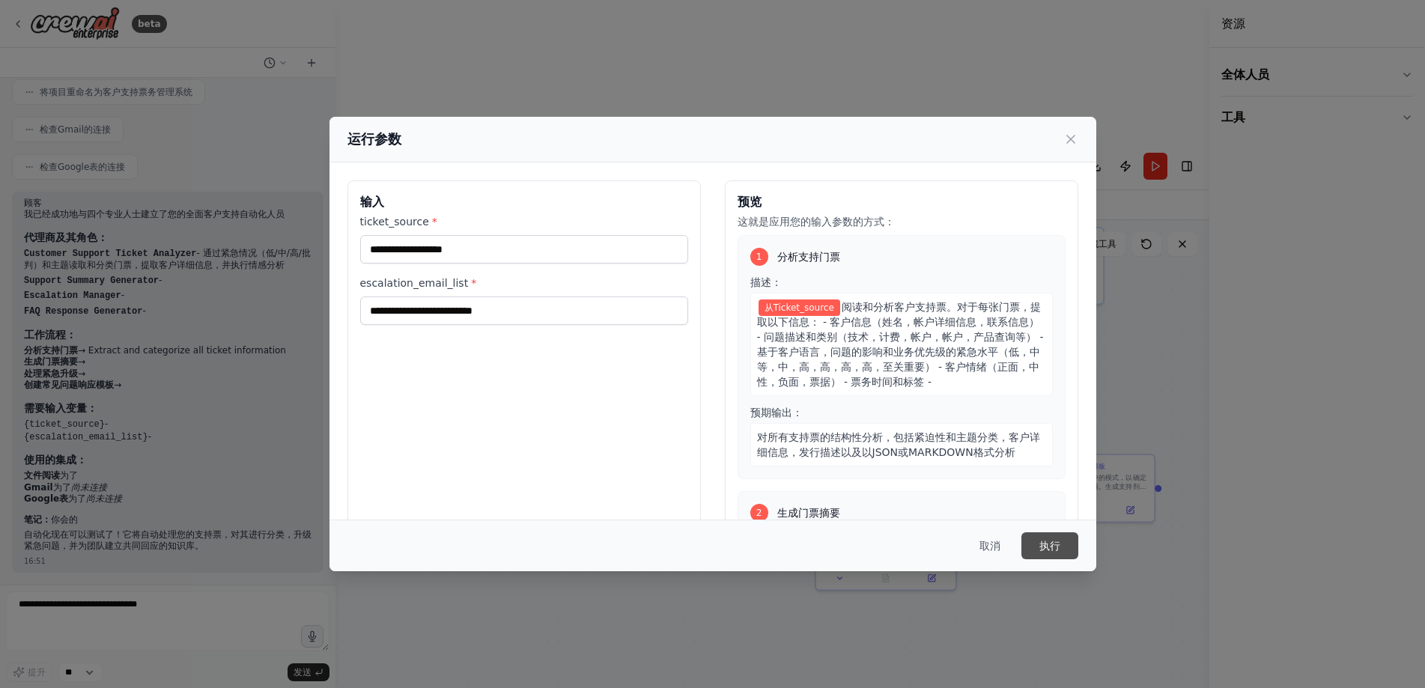
click at [1056, 553] on font "执行" at bounding box center [1050, 546] width 21 height 15
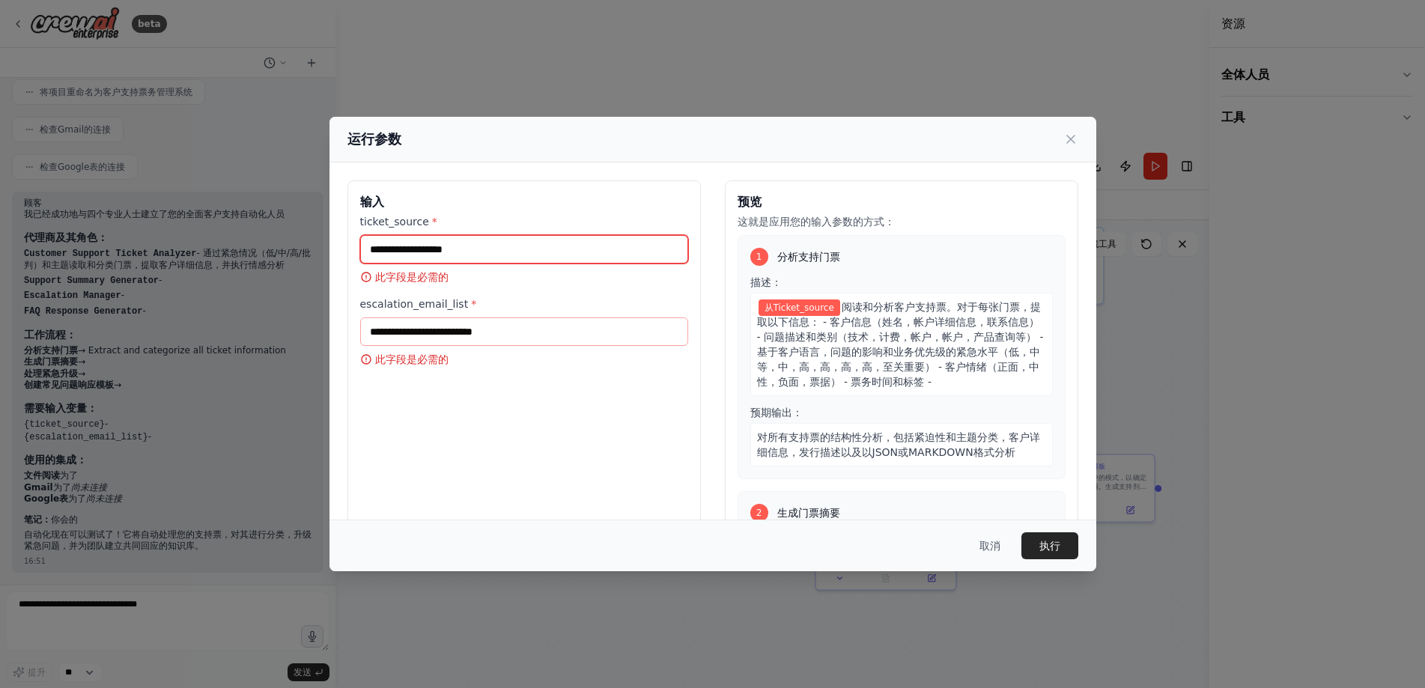
click at [566, 262] on input "ticket_source *" at bounding box center [524, 249] width 328 height 28
click at [1074, 145] on icon at bounding box center [1071, 139] width 15 height 15
